Goal: Information Seeking & Learning: Learn about a topic

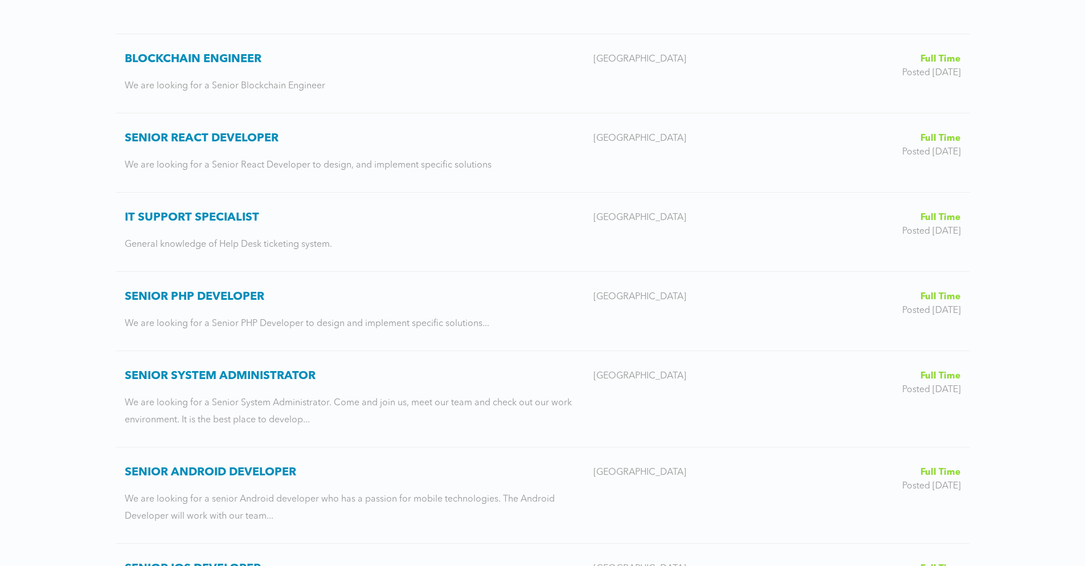
scroll to position [273, 0]
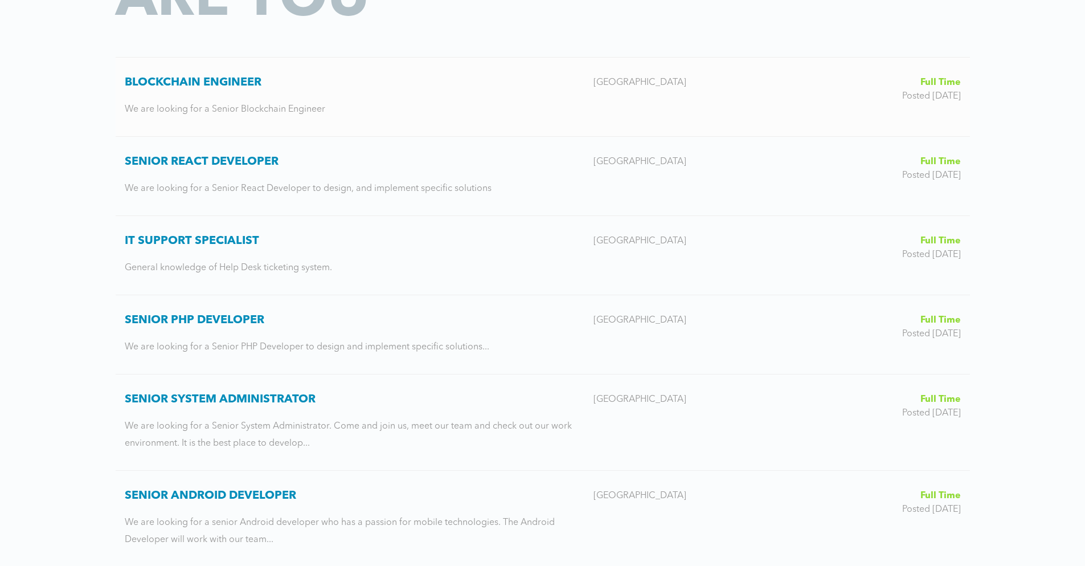
click at [220, 83] on h3 "Blockchain Engineer" at bounding box center [355, 83] width 460 height 14
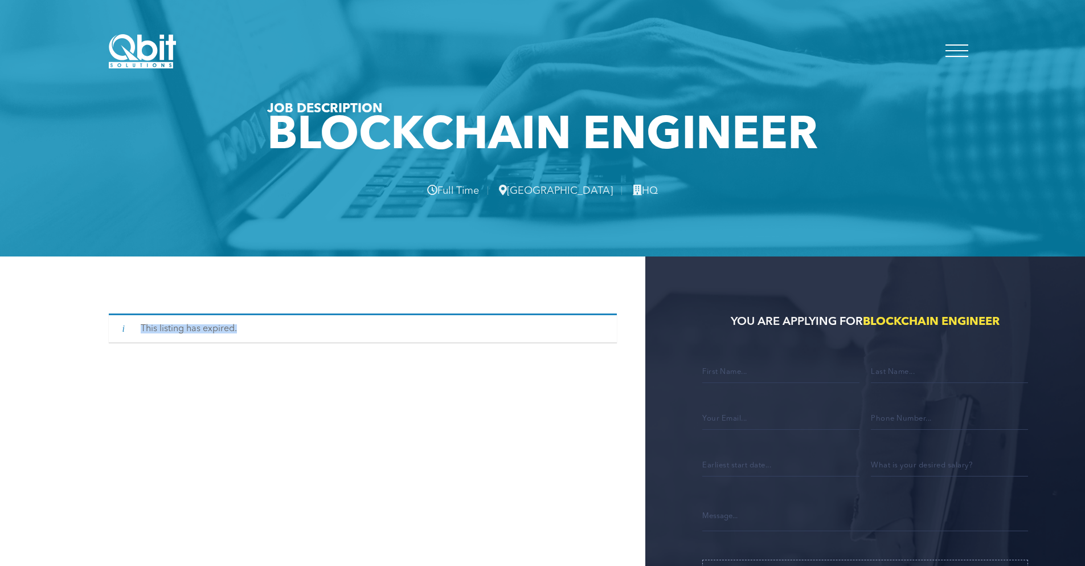
drag, startPoint x: 244, startPoint y: 330, endPoint x: 112, endPoint y: 332, distance: 131.6
click at [112, 332] on div "This listing has expired." at bounding box center [363, 327] width 509 height 29
click at [132, 288] on div "This listing has expired." at bounding box center [377, 490] width 537 height 469
